Goal: Task Accomplishment & Management: Manage account settings

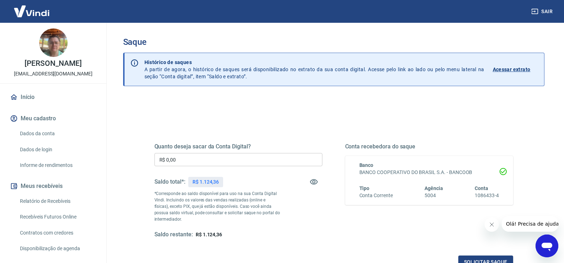
click at [218, 163] on input "R$ 0,00" at bounding box center [238, 159] width 168 height 13
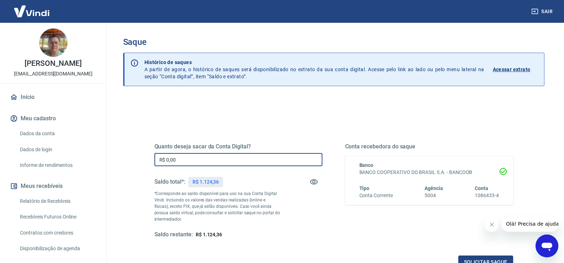
drag, startPoint x: 206, startPoint y: 162, endPoint x: 100, endPoint y: 185, distance: 108.4
click at [102, 186] on div "Sair [PERSON_NAME] [EMAIL_ADDRESS][DOMAIN_NAME] Início Meu cadastro Dados da co…" at bounding box center [282, 131] width 564 height 263
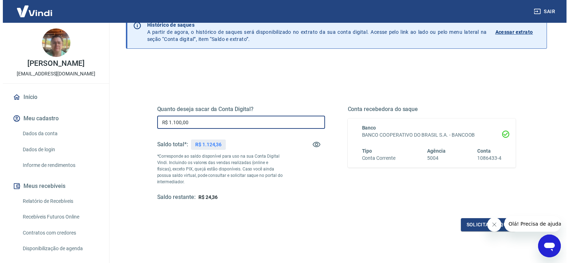
scroll to position [71, 0]
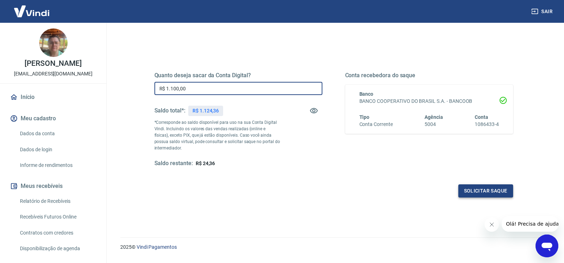
type input "R$ 1.100,00"
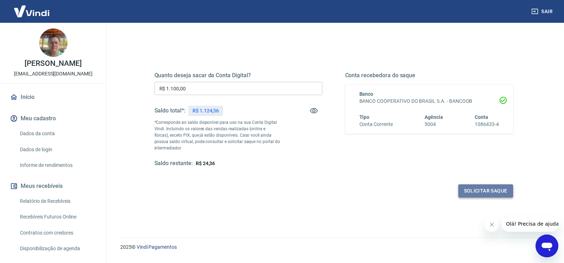
click at [473, 191] on button "Solicitar saque" at bounding box center [485, 190] width 55 height 13
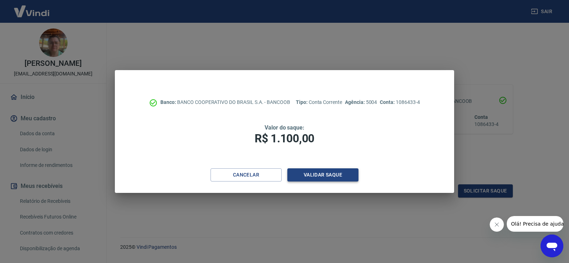
click at [317, 177] on button "Validar saque" at bounding box center [322, 174] width 71 height 13
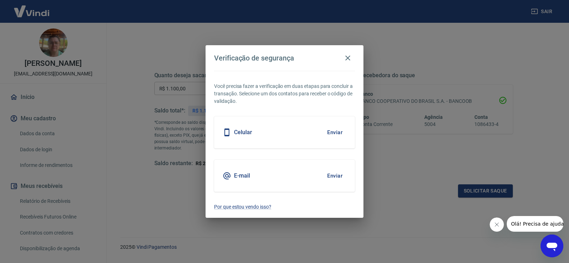
click at [255, 131] on div "Celular Enviar" at bounding box center [284, 132] width 141 height 32
click at [337, 133] on button "Enviar" at bounding box center [334, 132] width 23 height 15
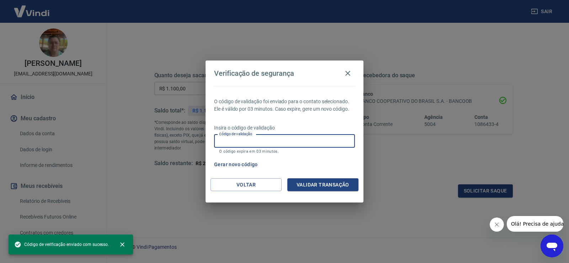
click at [270, 137] on input "Código de validação" at bounding box center [284, 140] width 141 height 13
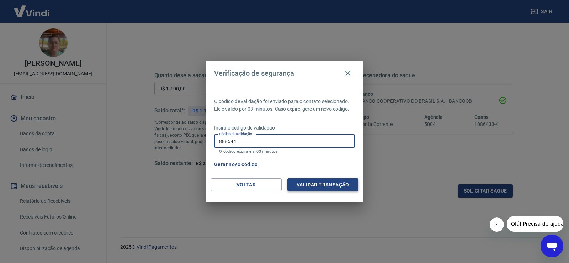
type input "888544"
click at [310, 187] on button "Validar transação" at bounding box center [322, 184] width 71 height 13
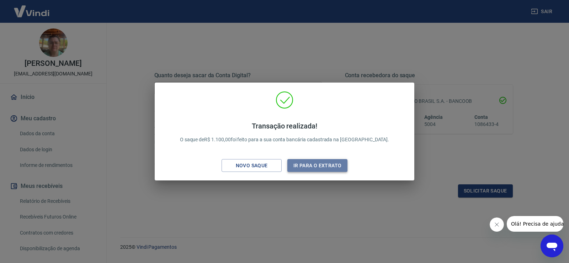
click at [316, 169] on button "Ir para o extrato" at bounding box center [317, 165] width 60 height 13
